Goal: Task Accomplishment & Management: Use online tool/utility

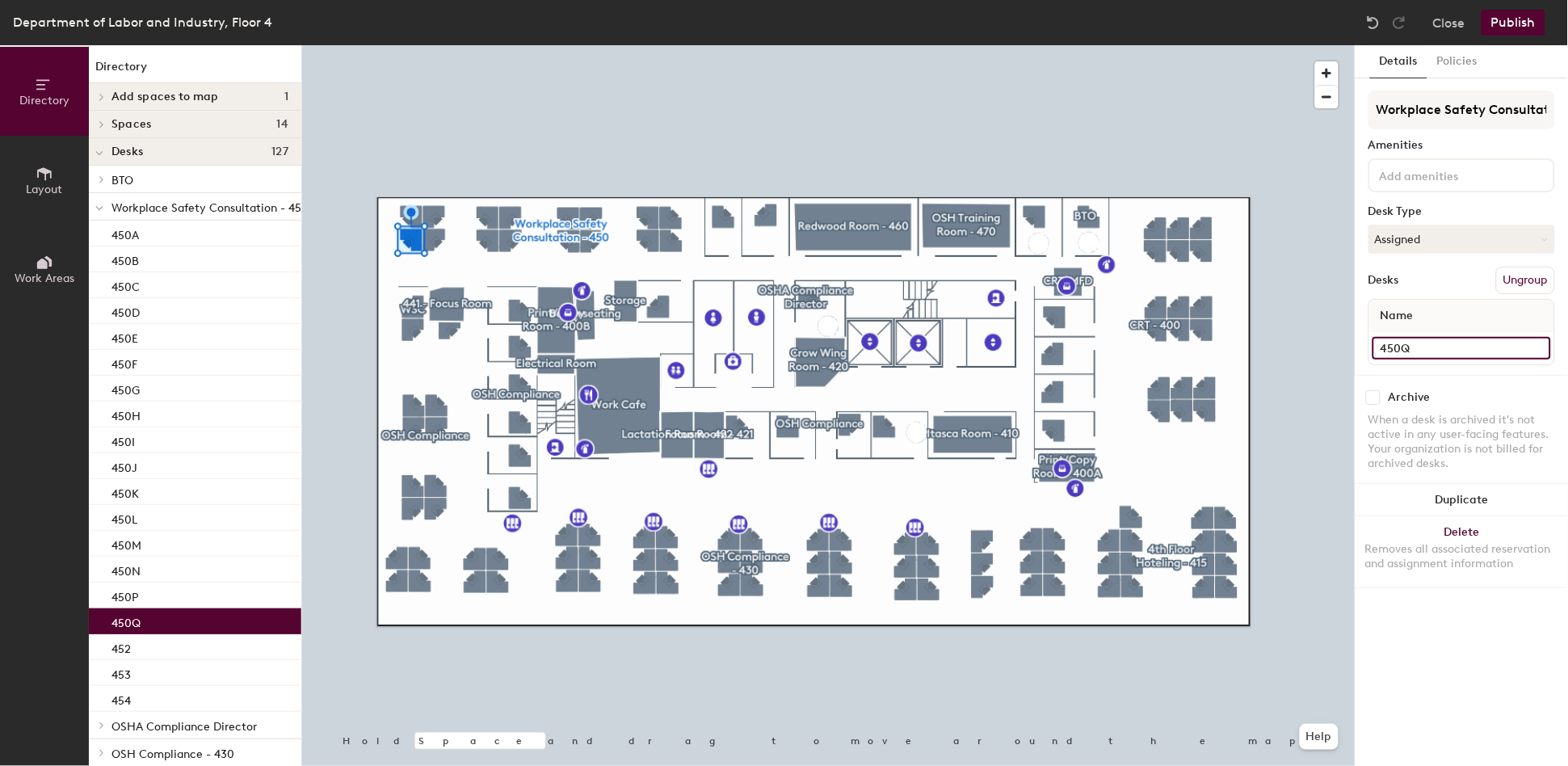
click at [1433, 338] on input "450Q" at bounding box center [1462, 348] width 179 height 23
click at [1433, 343] on input "450Q" at bounding box center [1462, 348] width 179 height 23
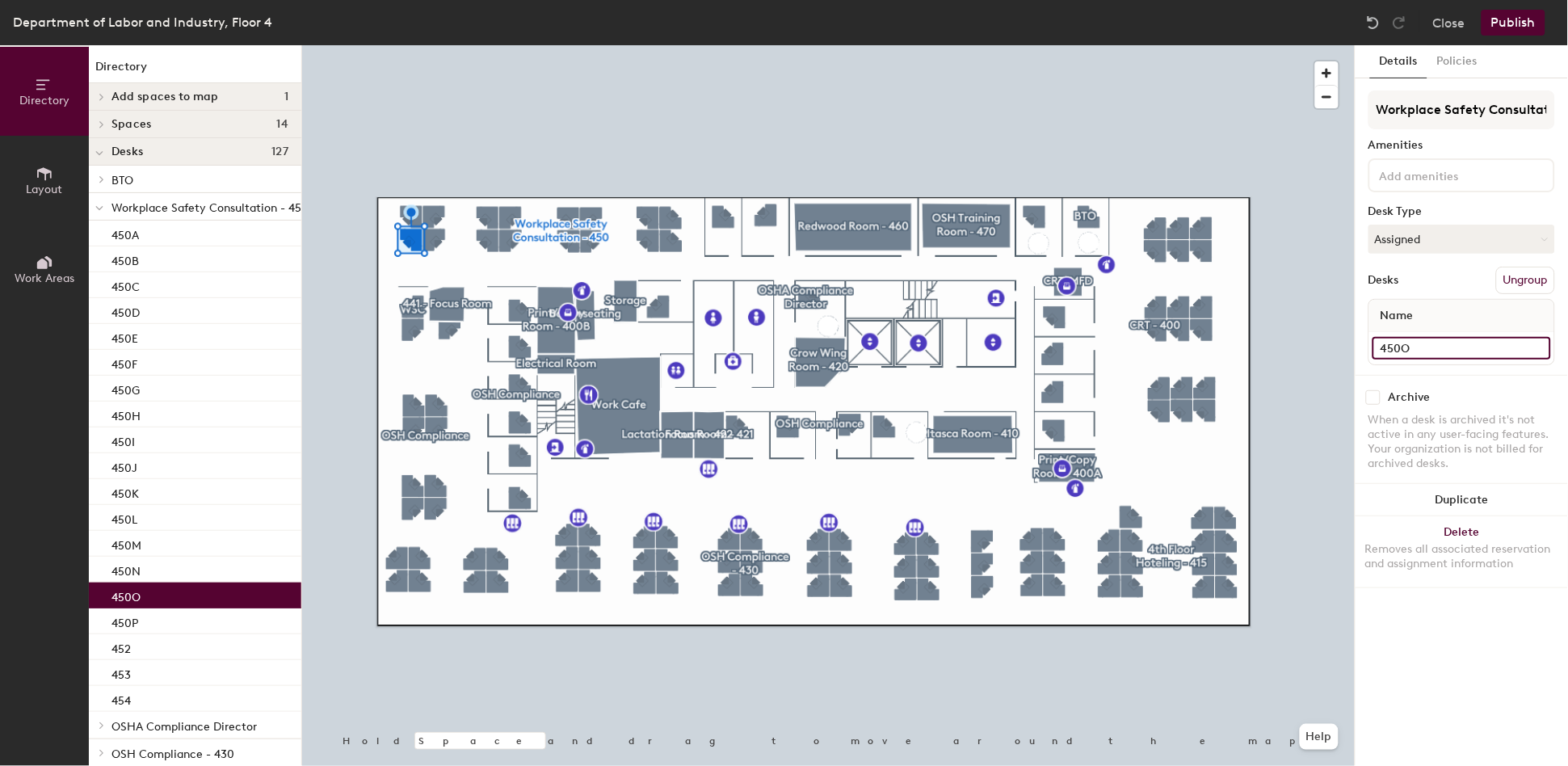
type input "450O"
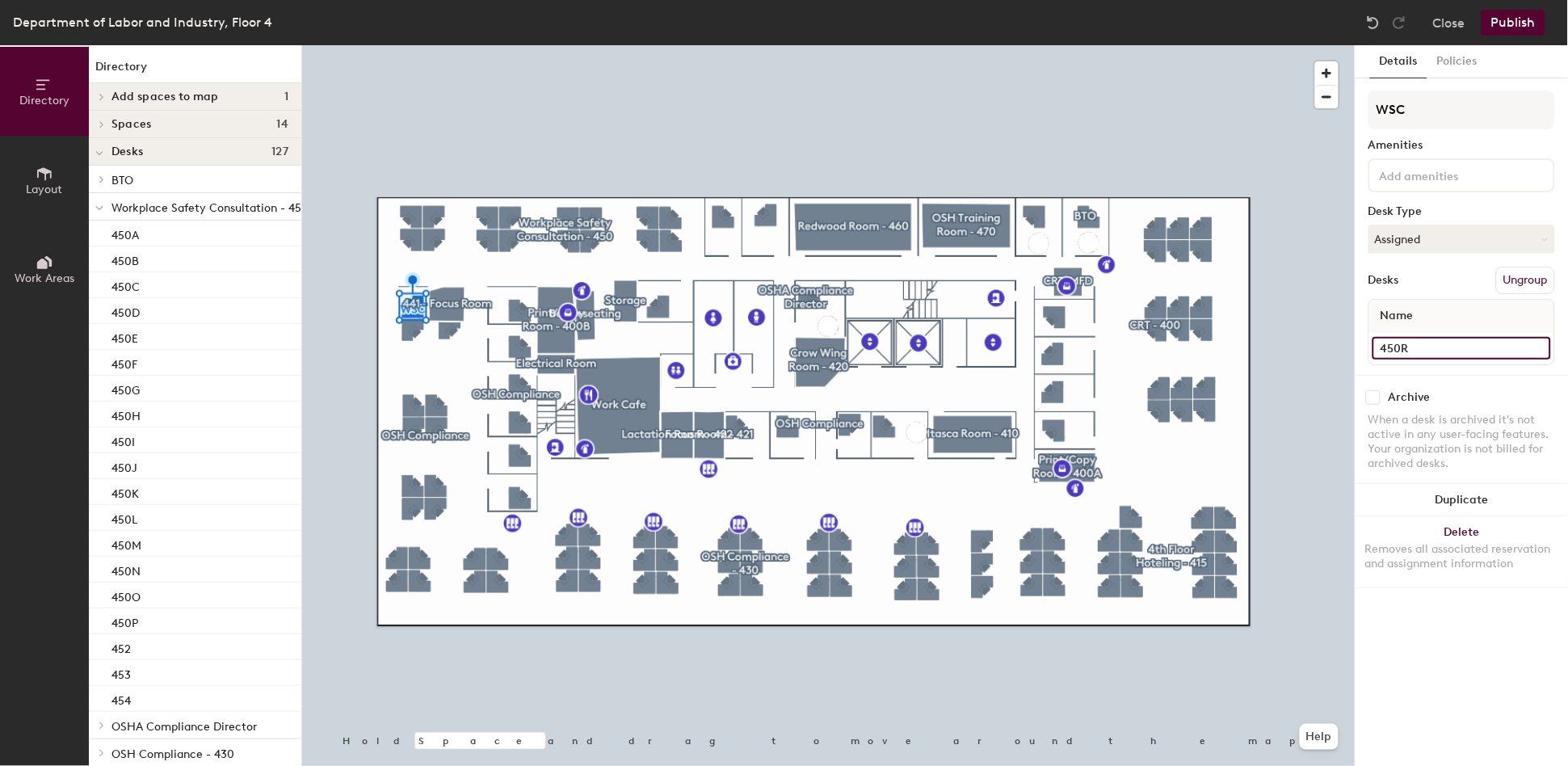
click at [1443, 339] on input "450R" at bounding box center [1462, 348] width 179 height 23
click at [1444, 340] on input "450R" at bounding box center [1462, 348] width 179 height 23
click at [1447, 346] on input "450R" at bounding box center [1462, 348] width 179 height 23
type input "450Q"
click at [1514, 21] on button "Publish" at bounding box center [1513, 23] width 64 height 26
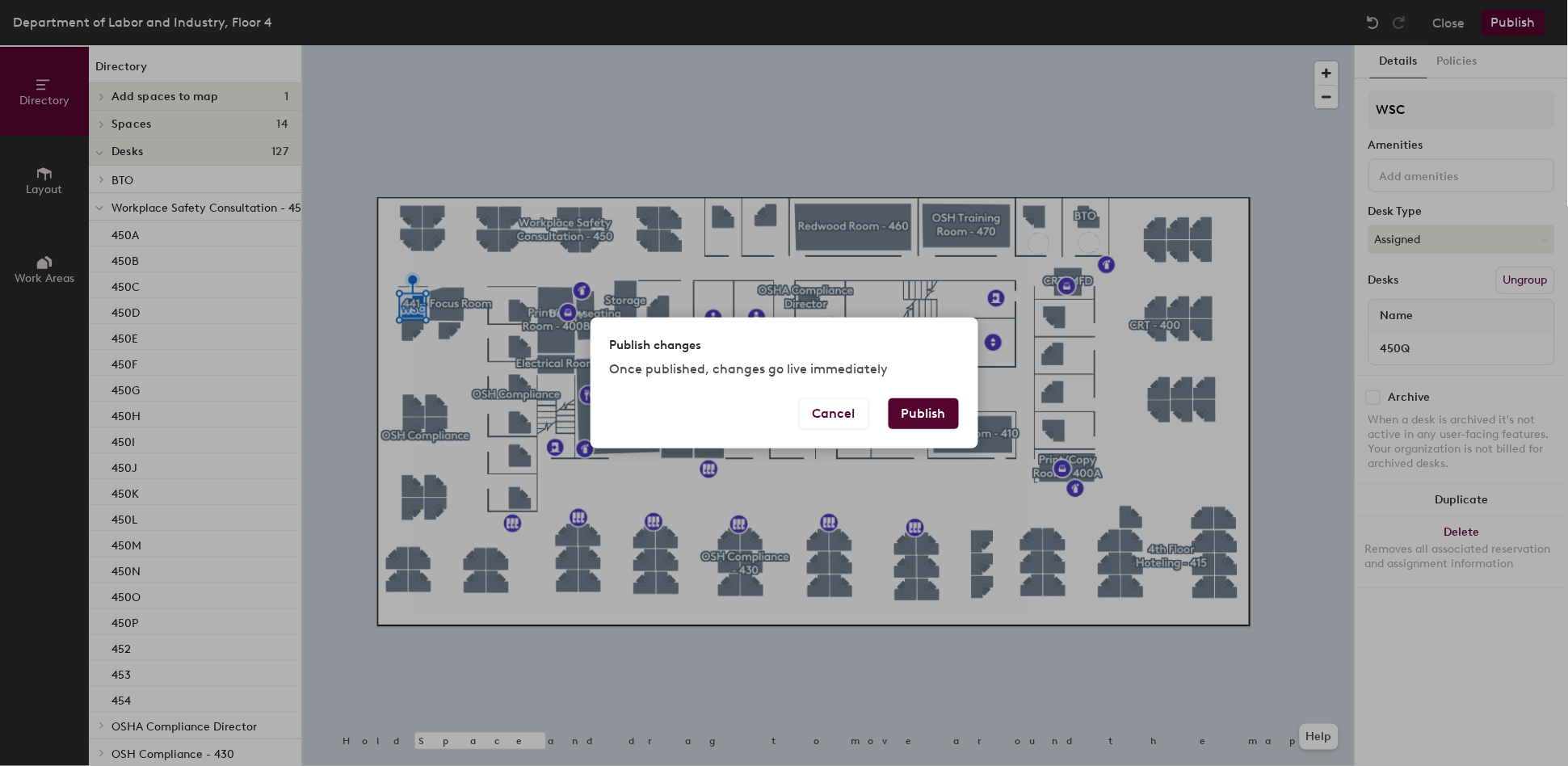
click at [922, 412] on button "Publish" at bounding box center [923, 413] width 70 height 30
